Goal: Task Accomplishment & Management: Manage account settings

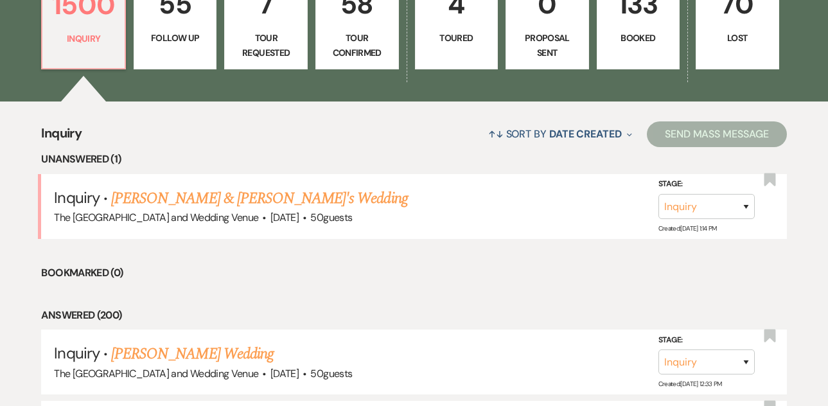
scroll to position [415, 0]
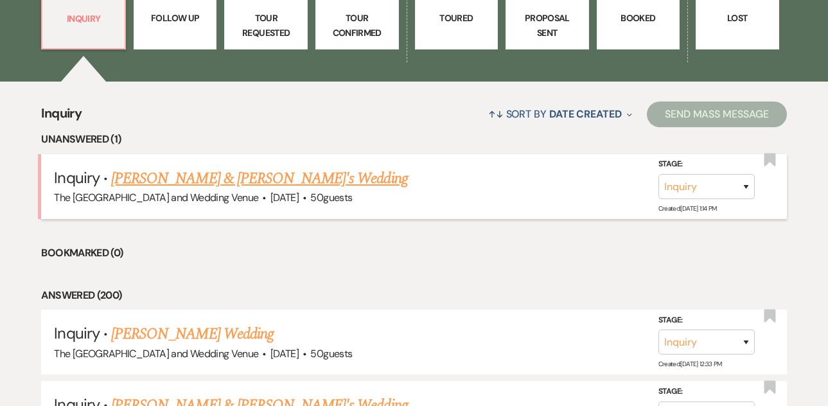
click at [223, 171] on link "[PERSON_NAME] & [PERSON_NAME]'s Wedding" at bounding box center [259, 178] width 297 height 23
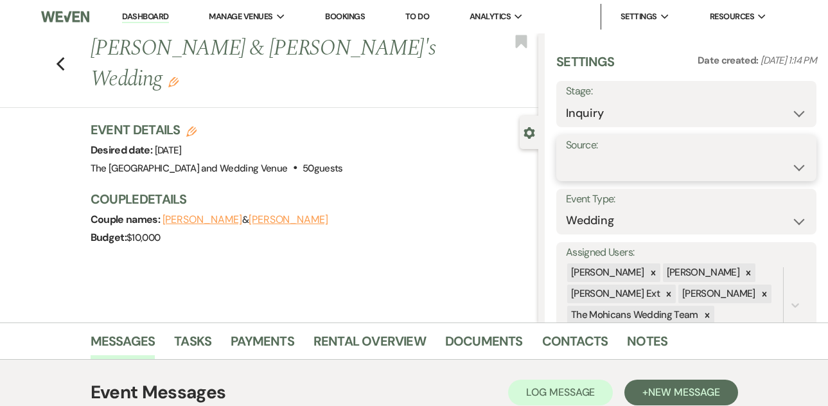
click at [633, 174] on select "Weven Venue Website Instagram Facebook Pinterest Google The Knot Wedding Wire H…" at bounding box center [686, 167] width 241 height 25
select select "5"
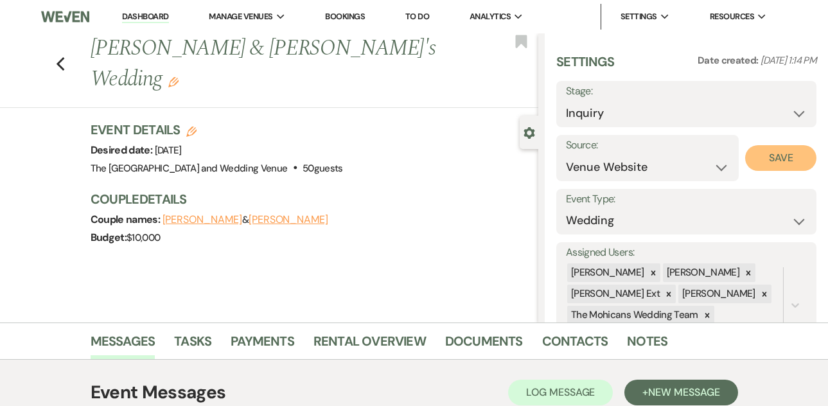
click at [774, 159] on button "Save" at bounding box center [781, 158] width 71 height 26
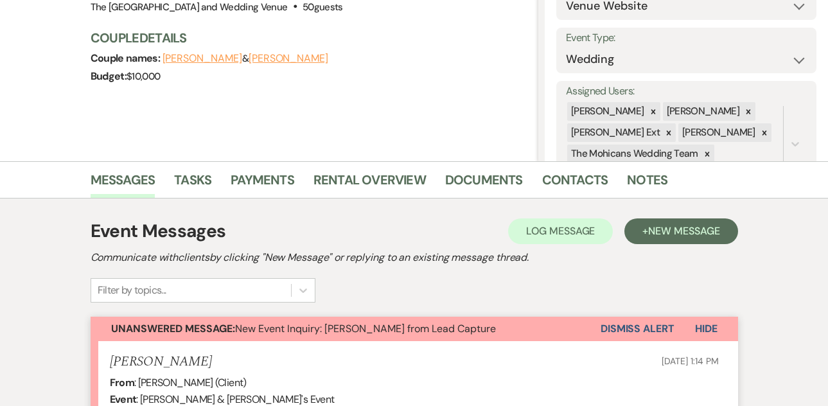
scroll to position [342, 0]
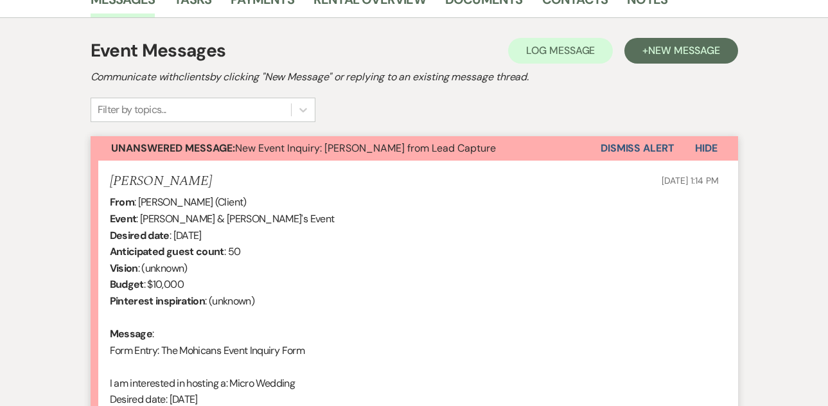
click at [618, 143] on button "Dismiss Alert" at bounding box center [638, 148] width 74 height 24
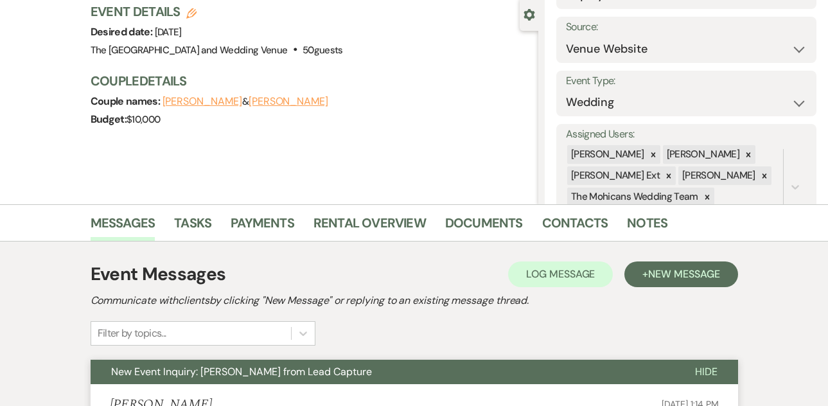
scroll to position [0, 0]
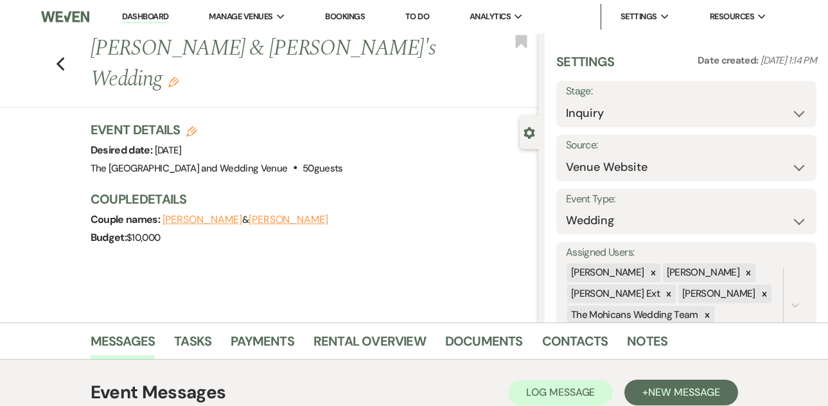
click at [139, 21] on link "Dashboard" at bounding box center [145, 17] width 46 height 12
